Goal: Task Accomplishment & Management: Complete application form

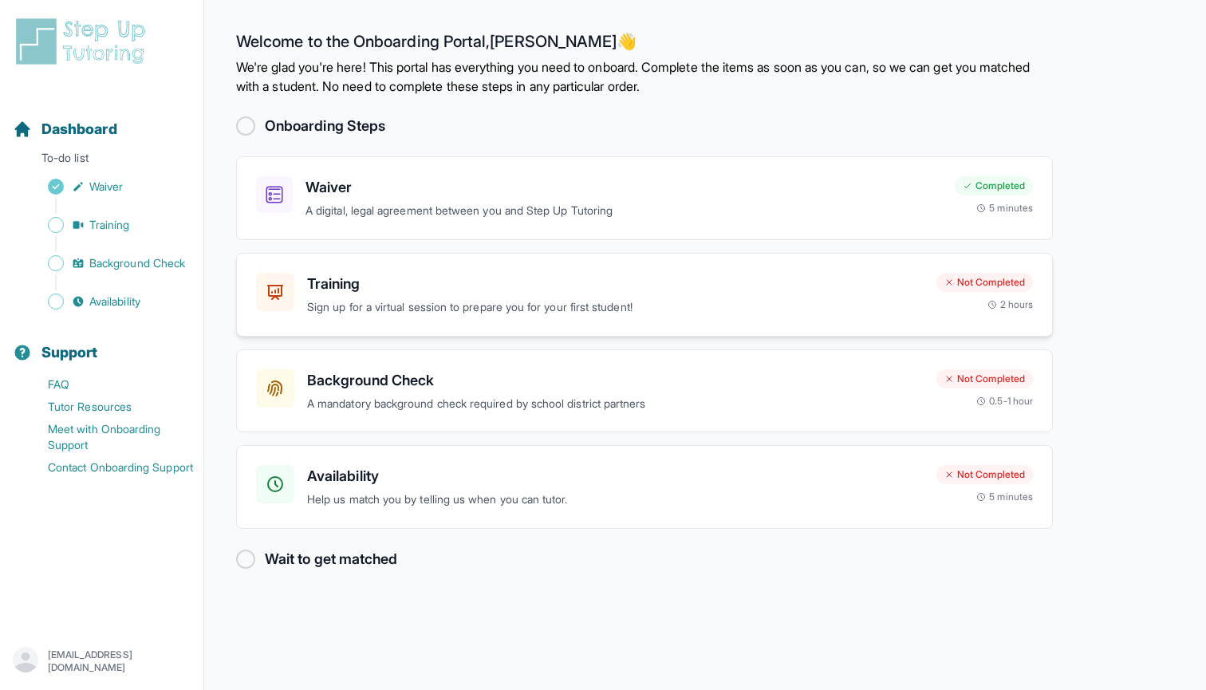
click at [318, 281] on h3 "Training" at bounding box center [615, 284] width 617 height 22
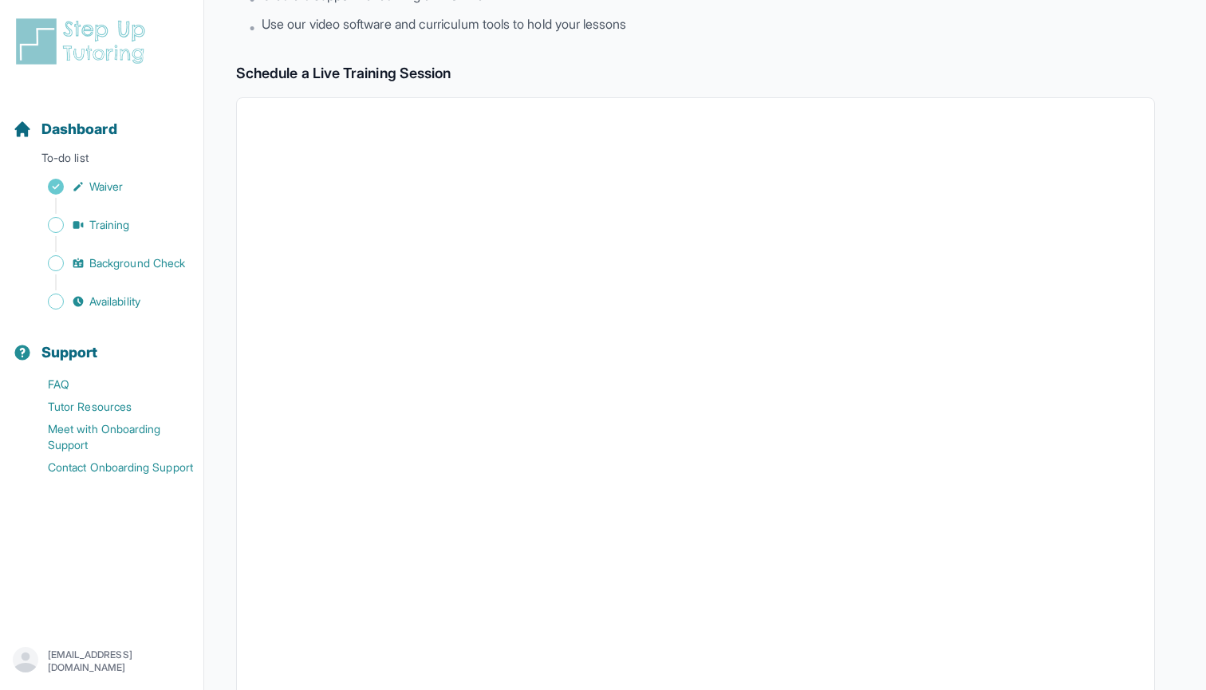
scroll to position [93, 0]
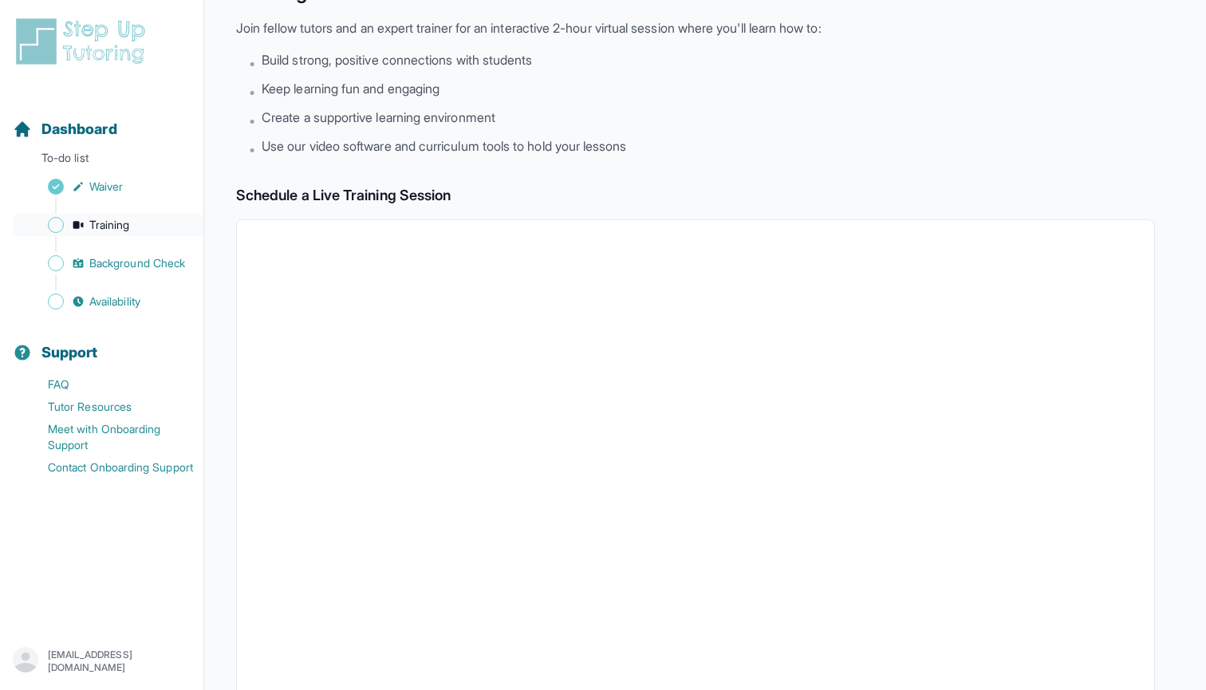
click at [104, 233] on link "Training" at bounding box center [108, 225] width 191 height 22
click at [147, 253] on link "Background Check" at bounding box center [108, 263] width 191 height 22
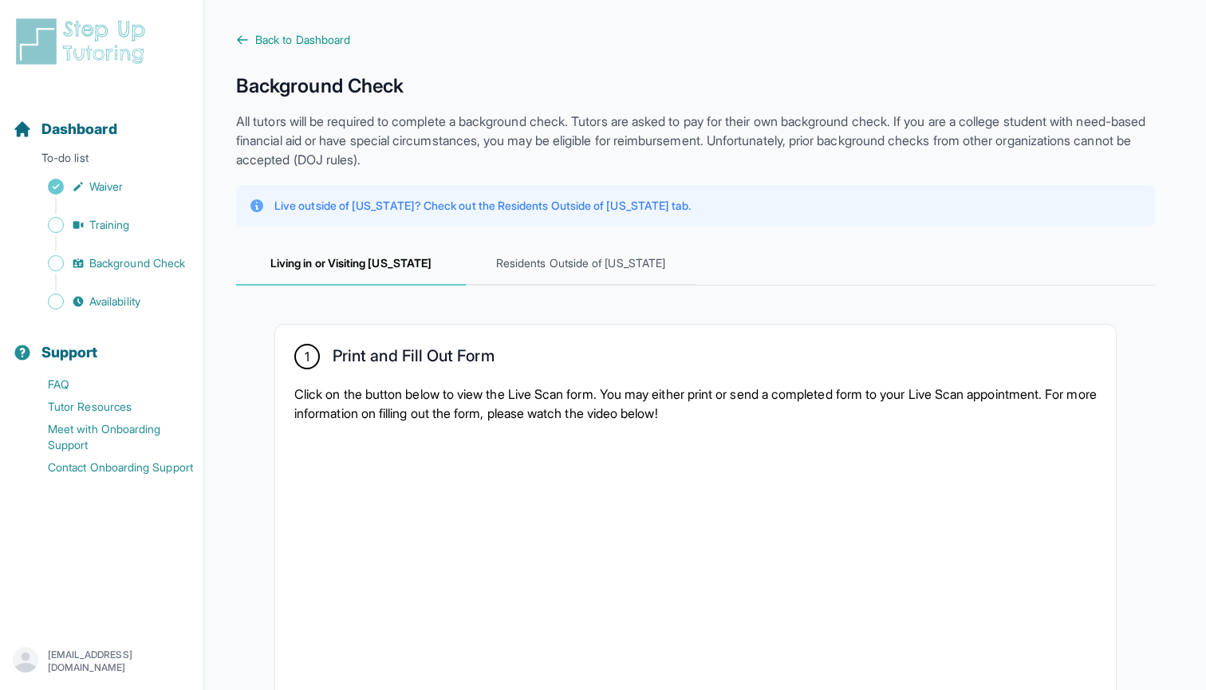
click at [113, 207] on div "Sidebar" at bounding box center [105, 206] width 184 height 16
click at [113, 222] on span "Training" at bounding box center [109, 225] width 41 height 16
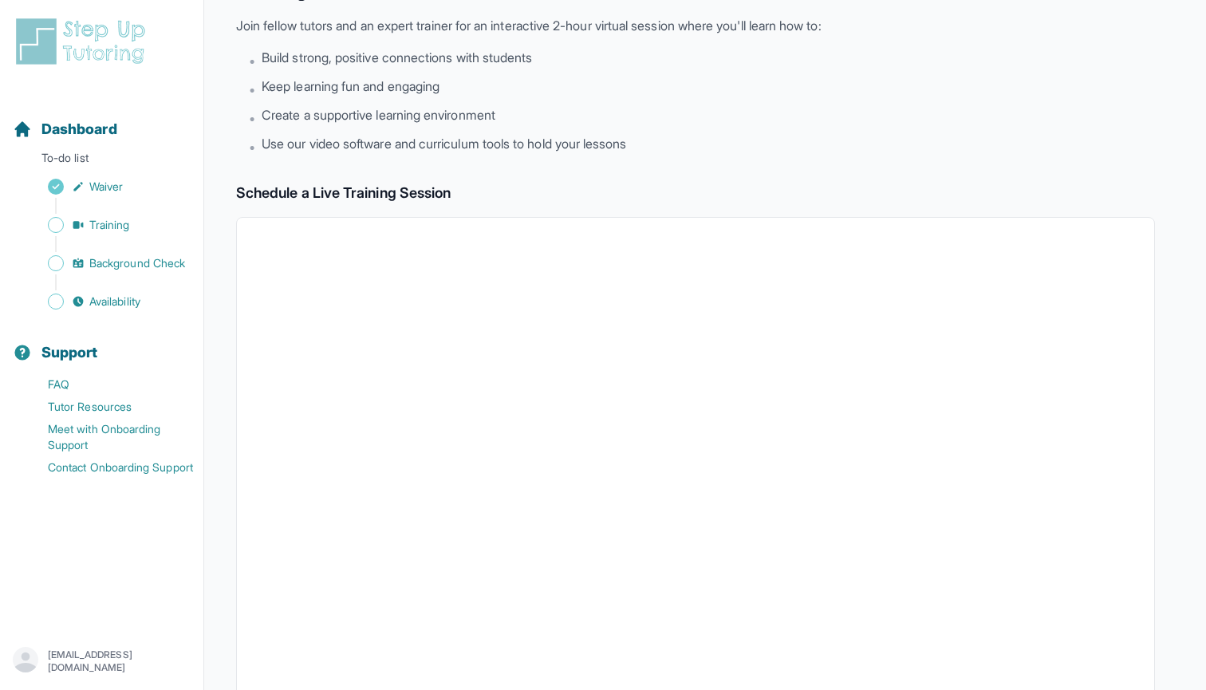
scroll to position [96, 0]
click at [160, 265] on span "Background Check" at bounding box center [137, 263] width 96 height 16
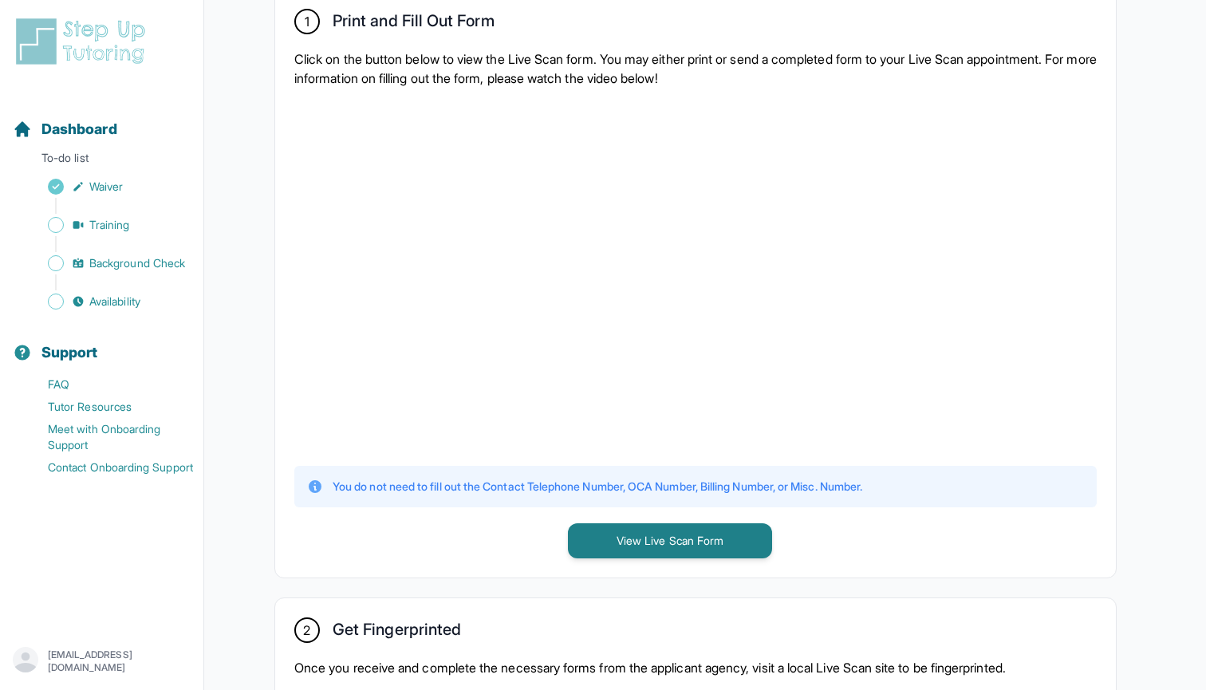
scroll to position [335, 0]
click at [602, 528] on button "View Live Scan Form" at bounding box center [670, 540] width 204 height 35
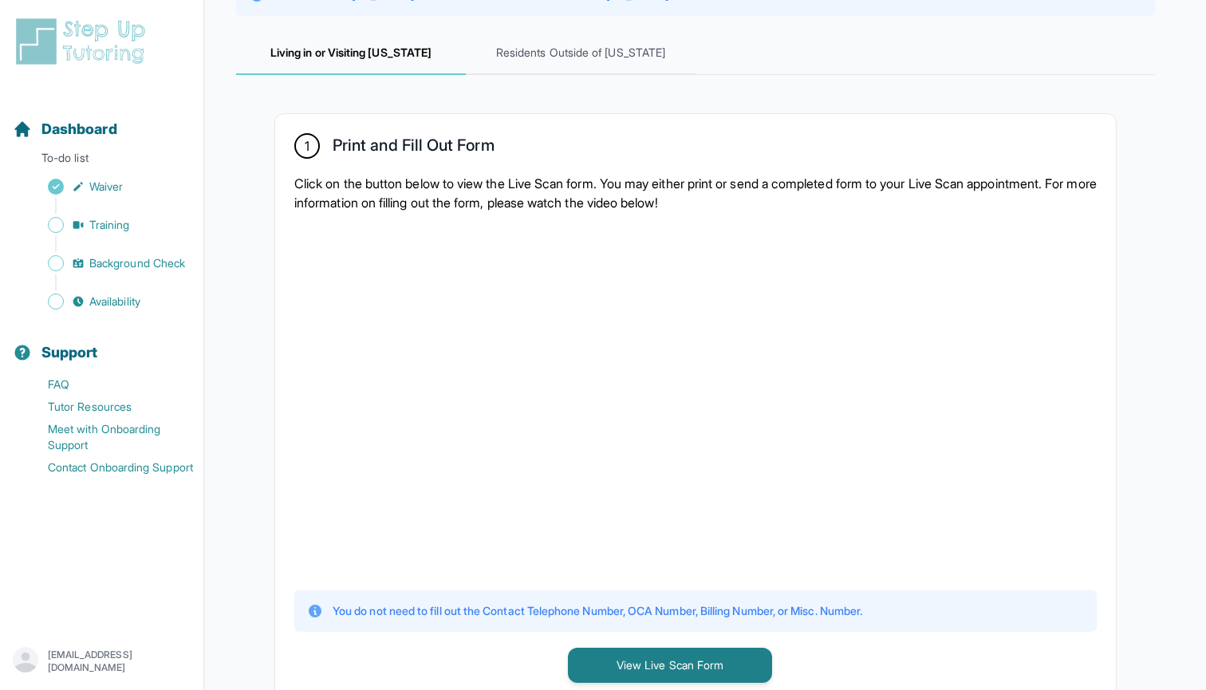
scroll to position [217, 0]
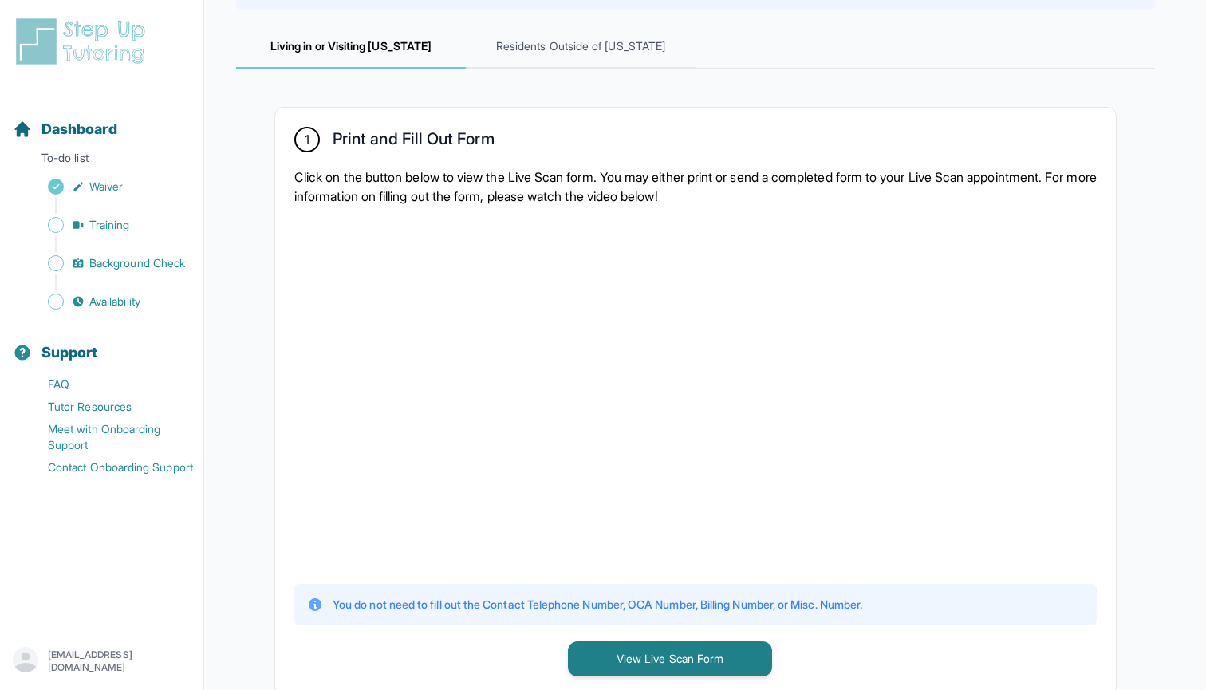
click at [117, 314] on nav "Dashboard To-do list Waiver Training Background Check Availability Support FAQ …" at bounding box center [101, 357] width 203 height 529
click at [117, 306] on span "Availability" at bounding box center [114, 302] width 51 height 16
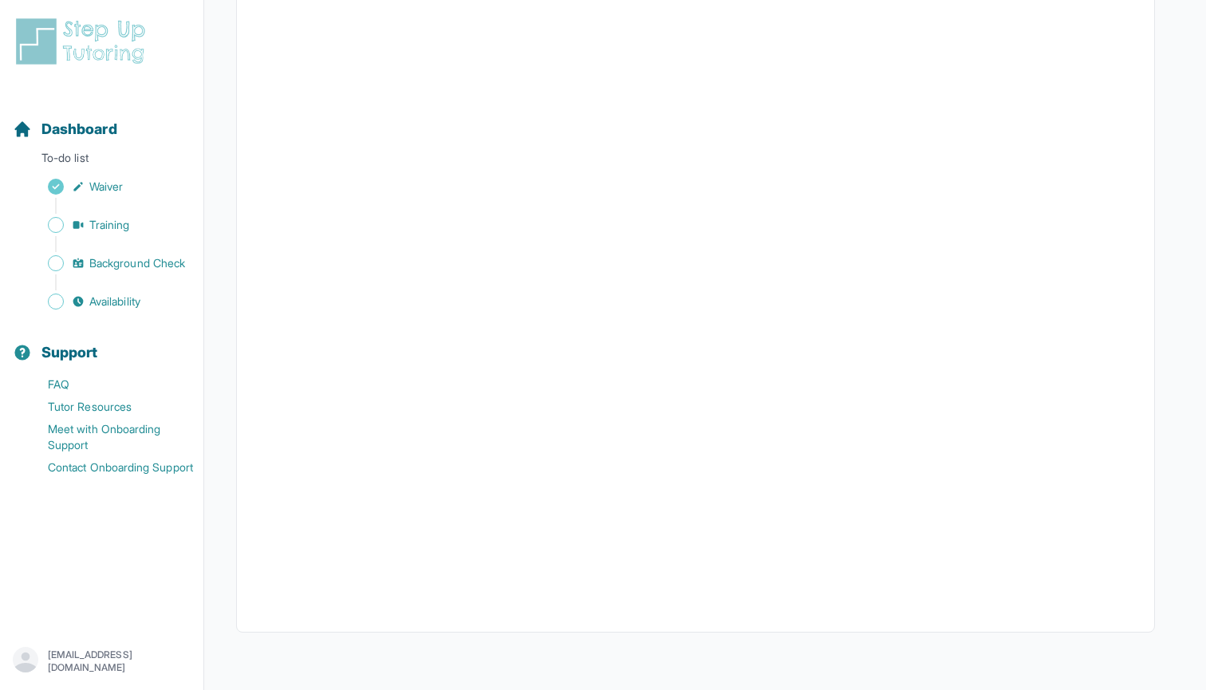
scroll to position [237, 0]
click at [95, 298] on span "Availability" at bounding box center [114, 302] width 51 height 16
click at [120, 267] on span "Background Check" at bounding box center [137, 263] width 96 height 16
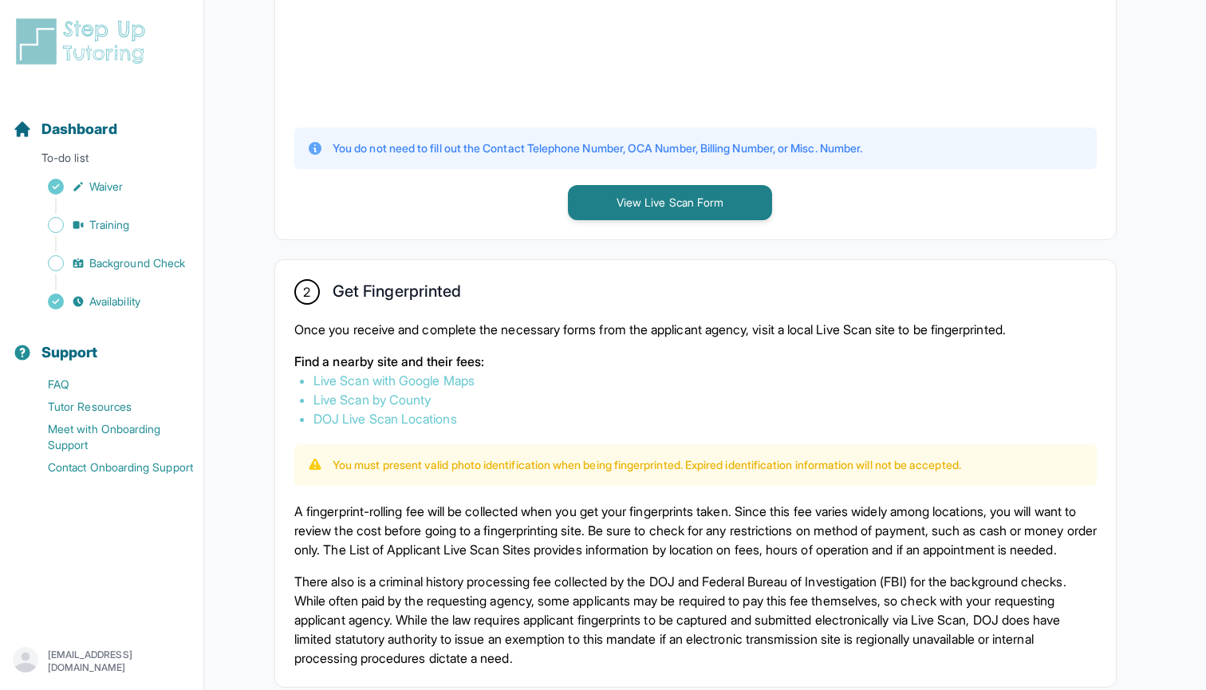
scroll to position [614, 0]
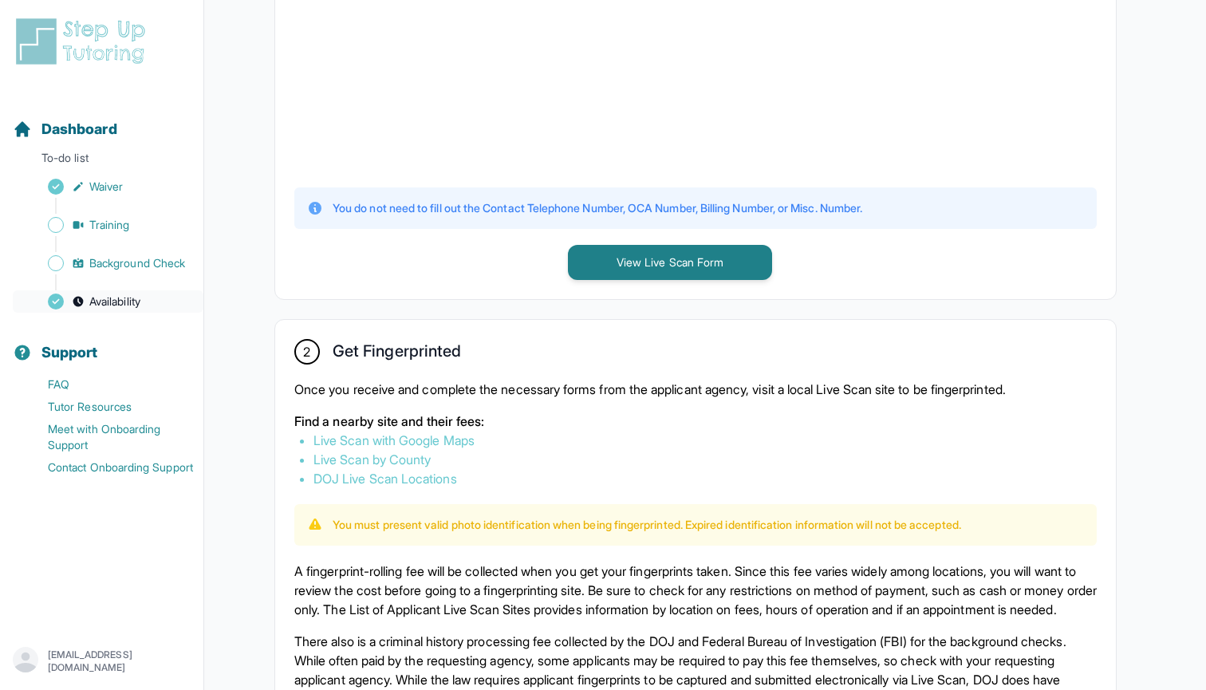
click at [108, 312] on link "Availability" at bounding box center [108, 301] width 191 height 22
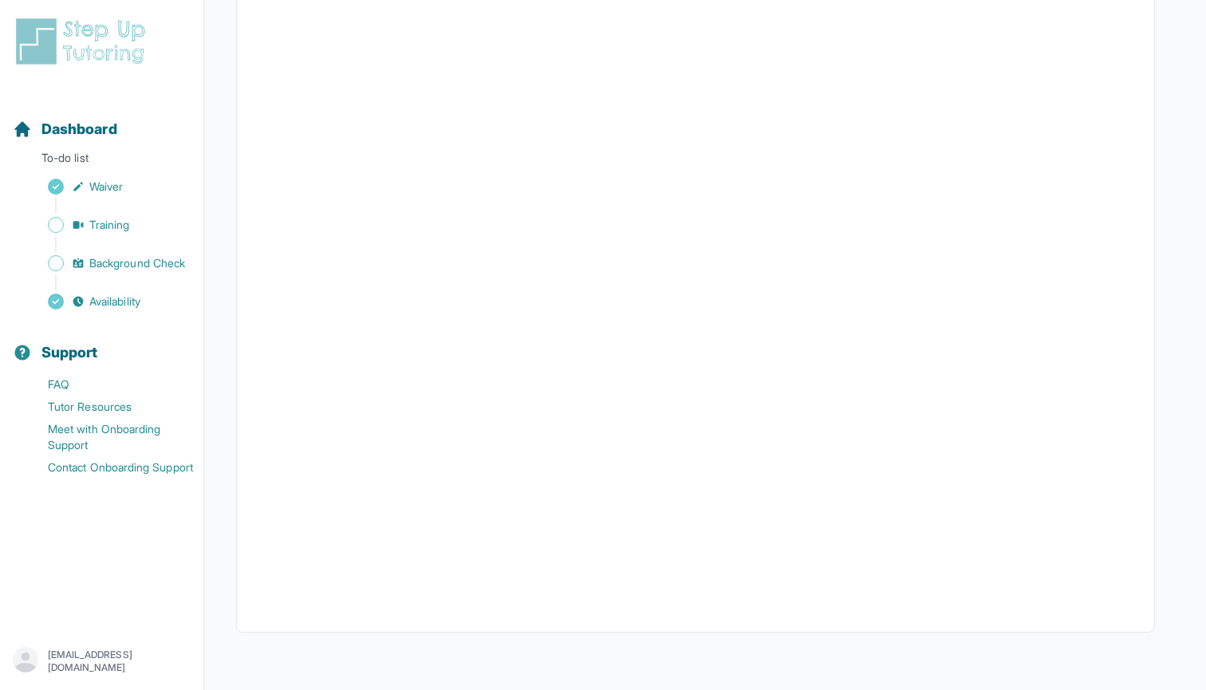
scroll to position [237, 0]
click at [98, 230] on span "Training" at bounding box center [109, 225] width 41 height 16
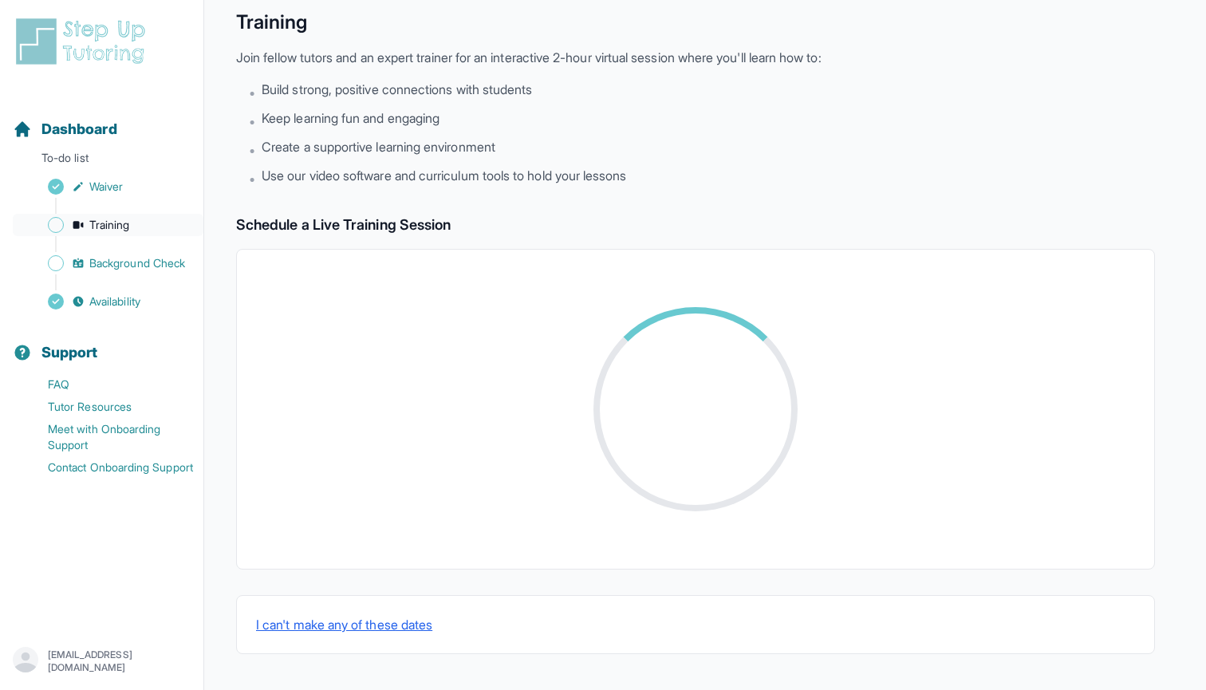
scroll to position [64, 0]
click at [150, 267] on span "Background Check" at bounding box center [137, 263] width 96 height 16
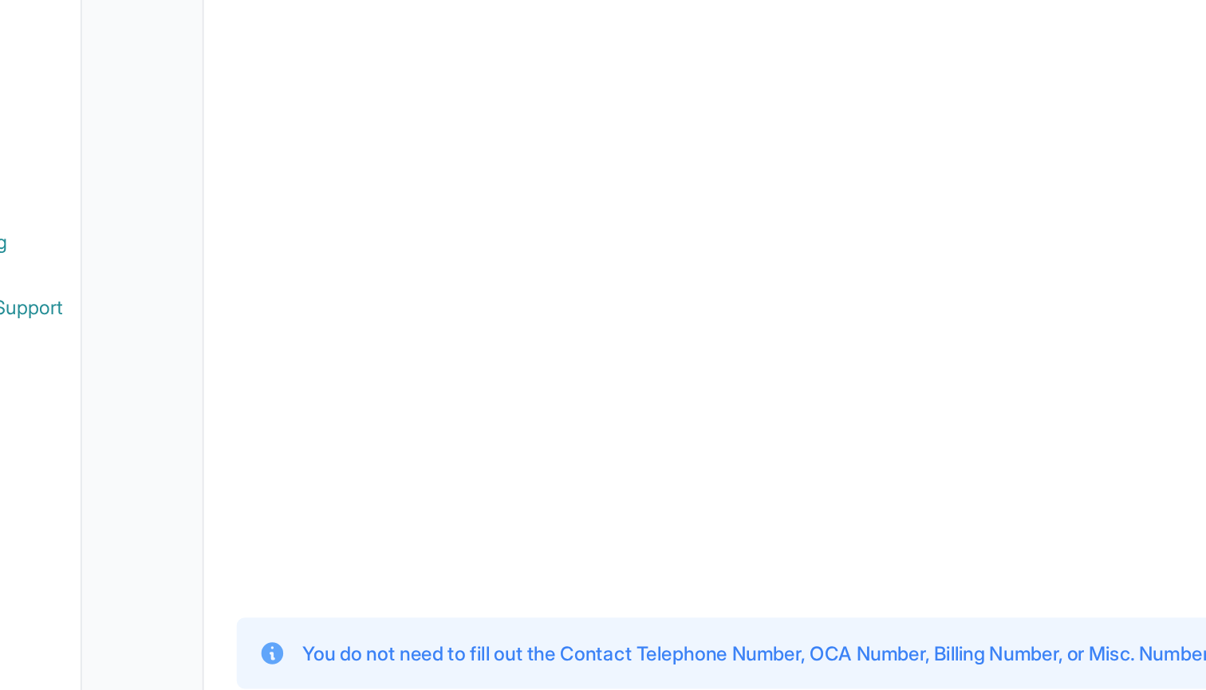
scroll to position [168, 0]
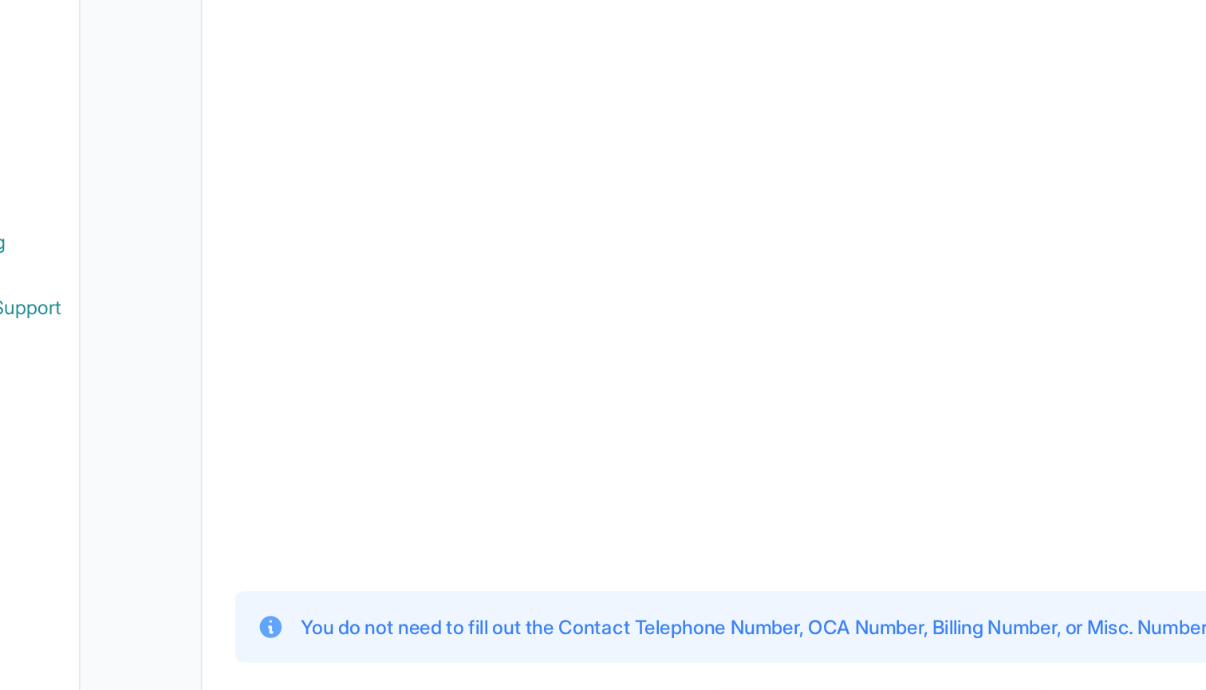
click at [386, 340] on div "1 Print and Fill Out Form Click on the button below to view the Live Scan form.…" at bounding box center [695, 450] width 841 height 588
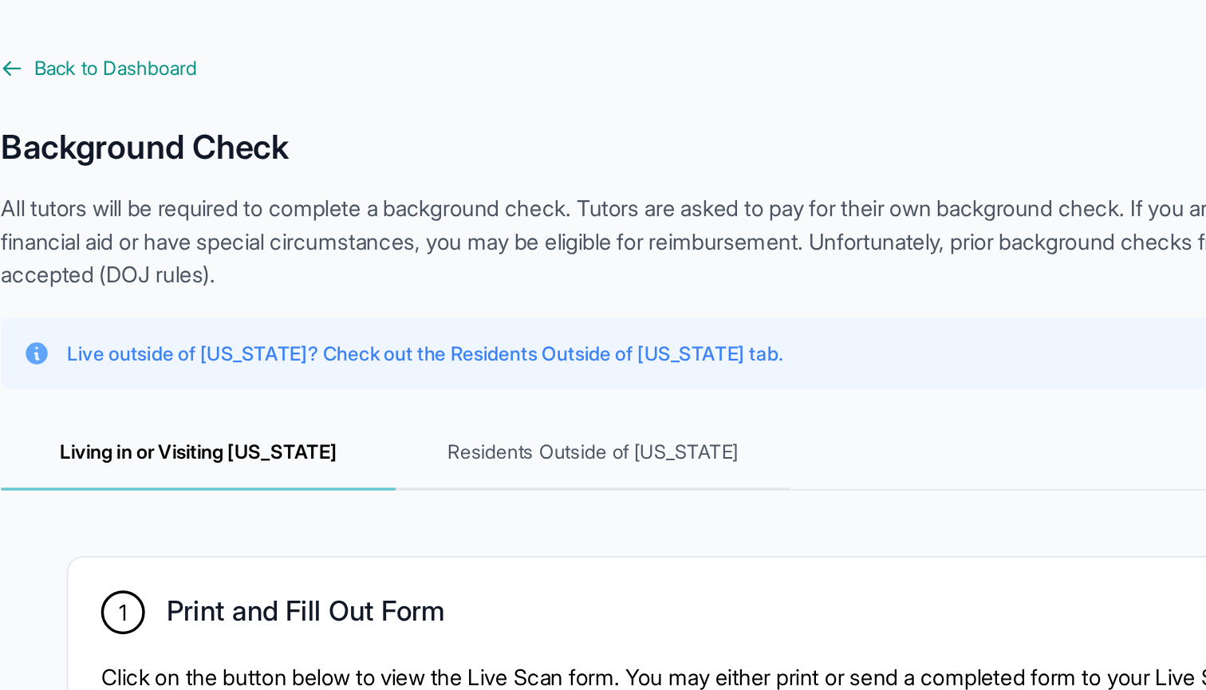
scroll to position [2, 0]
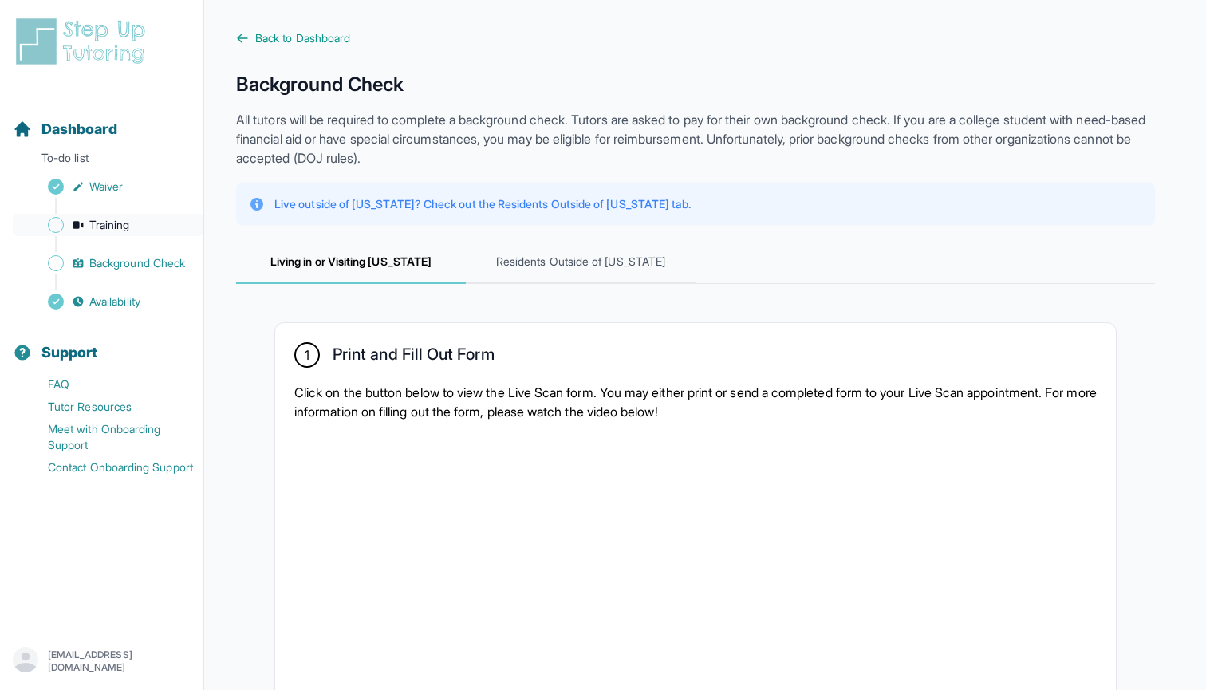
click at [105, 227] on span "Training" at bounding box center [109, 225] width 41 height 16
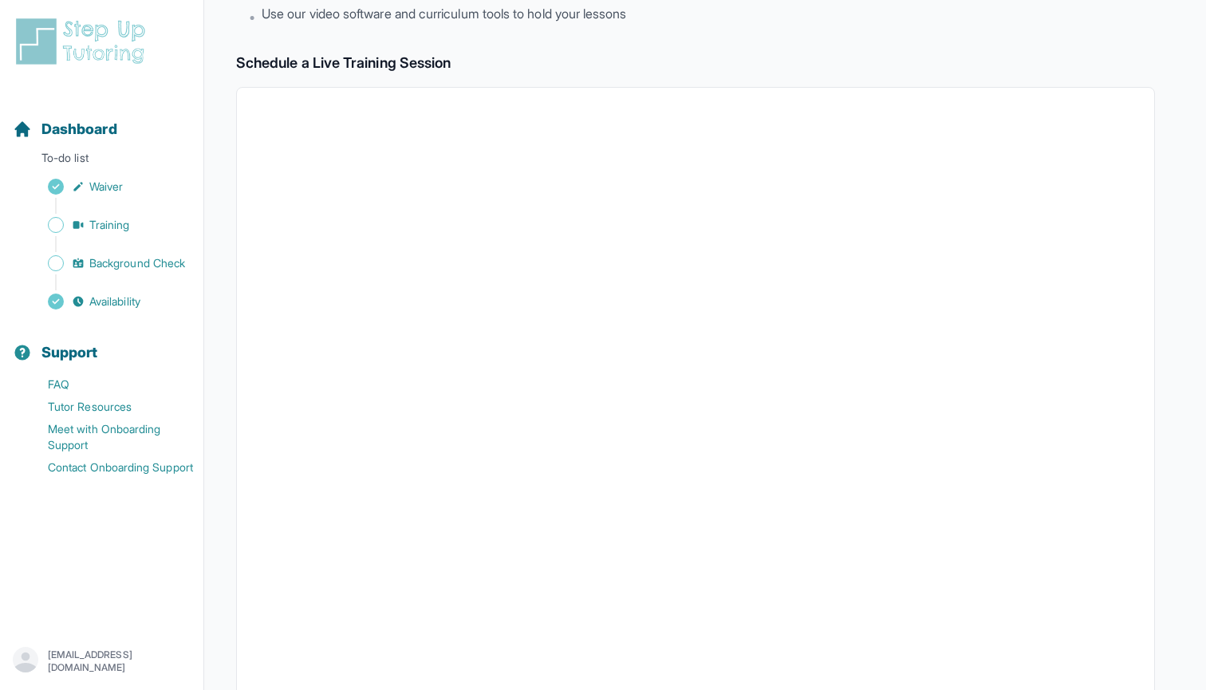
scroll to position [248, 0]
